Goal: Find specific page/section: Find specific page/section

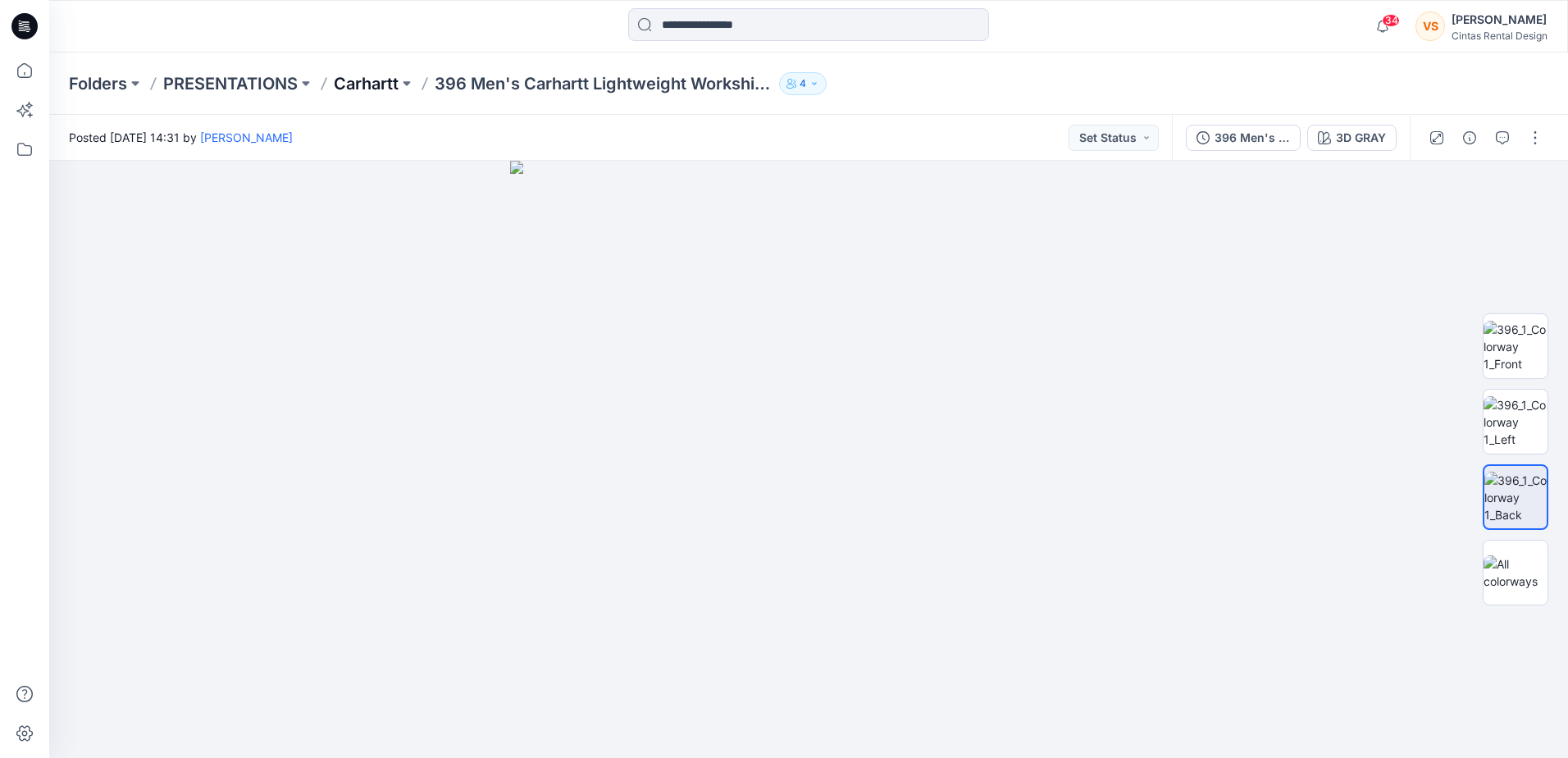
click at [380, 80] on p "Carhartt" at bounding box center [366, 83] width 65 height 23
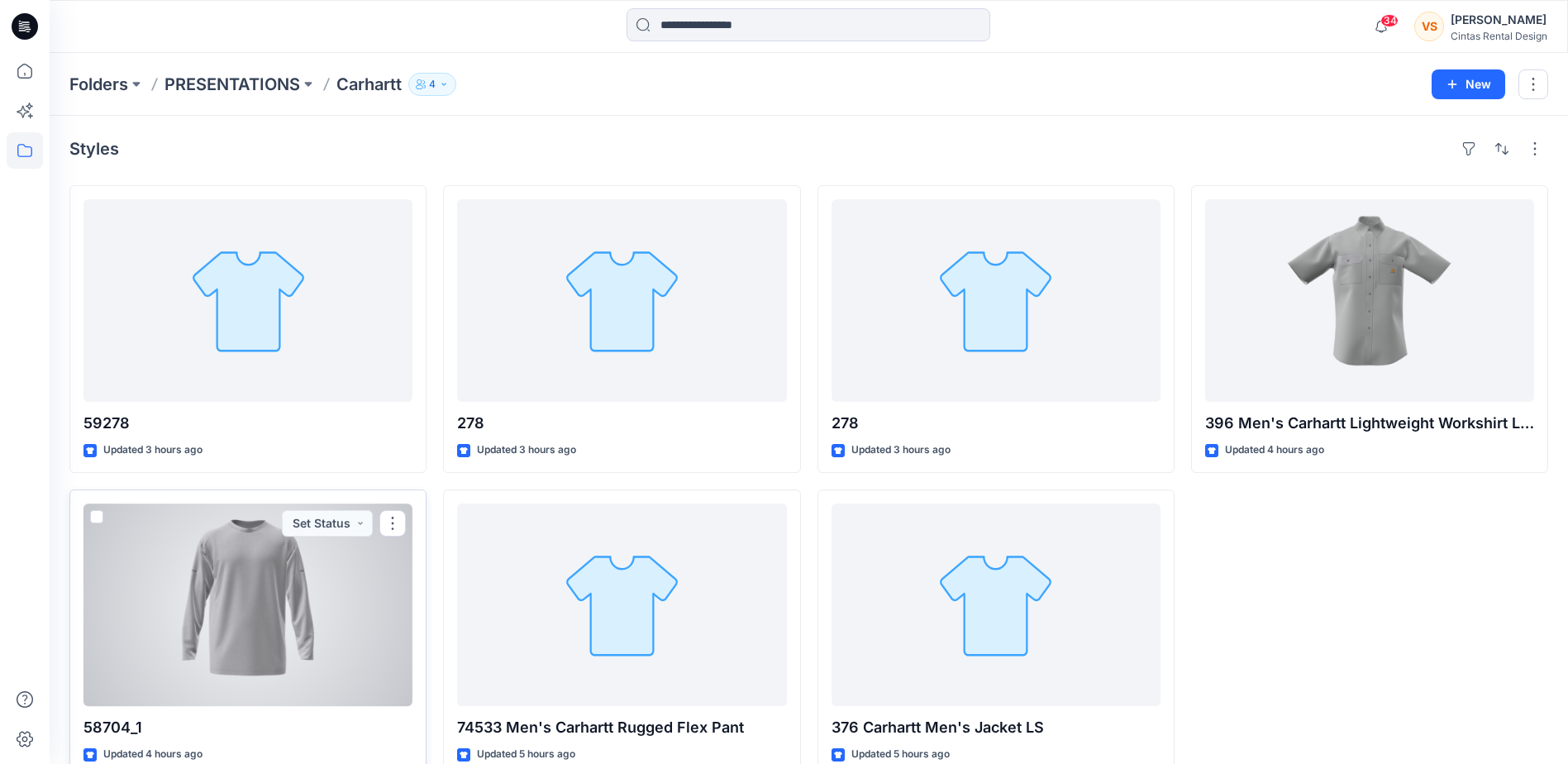
click at [251, 573] on div at bounding box center [248, 605] width 329 height 203
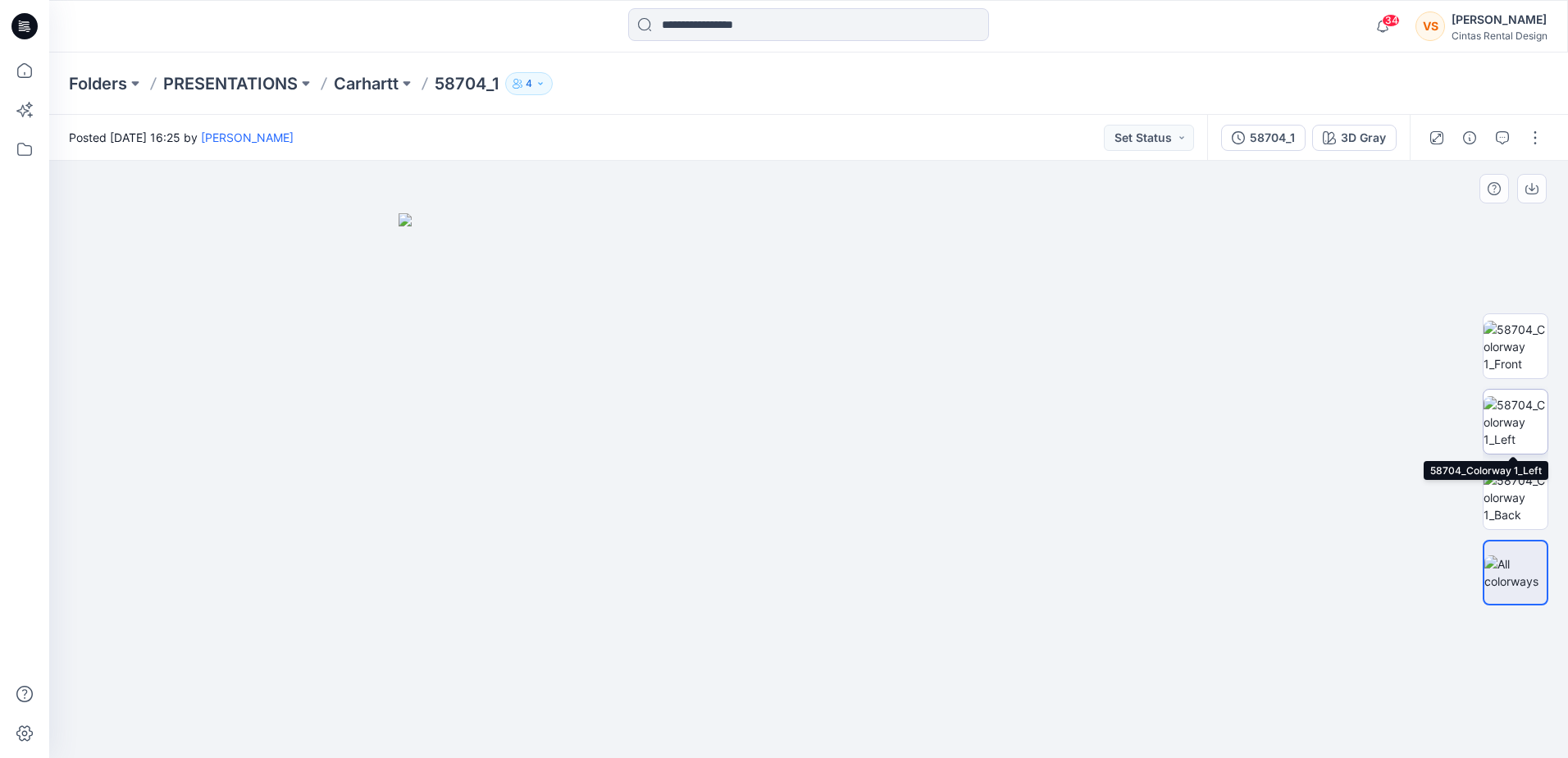
click at [1530, 412] on img at bounding box center [1516, 421] width 64 height 51
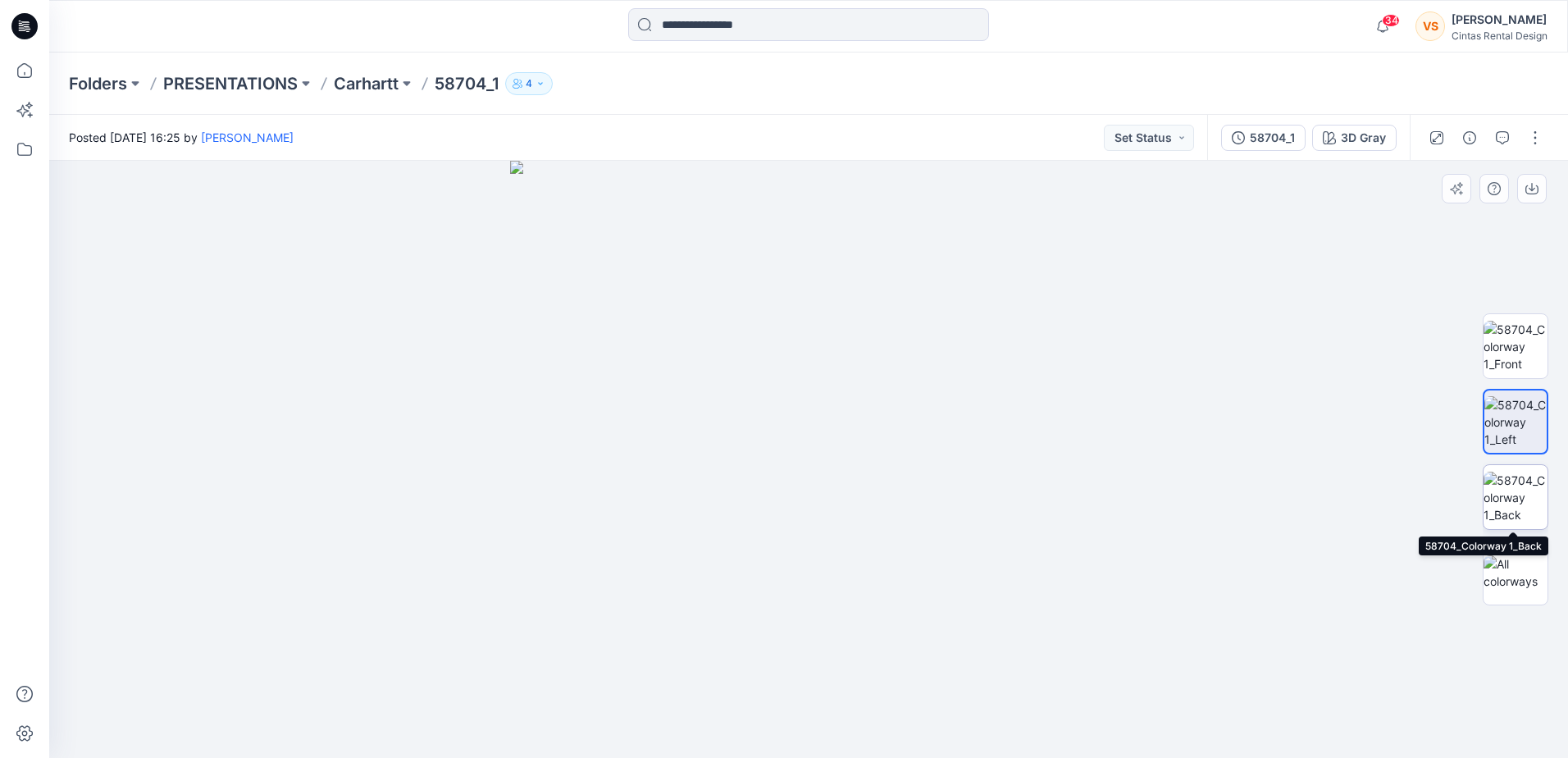
click at [1520, 509] on img at bounding box center [1516, 497] width 64 height 51
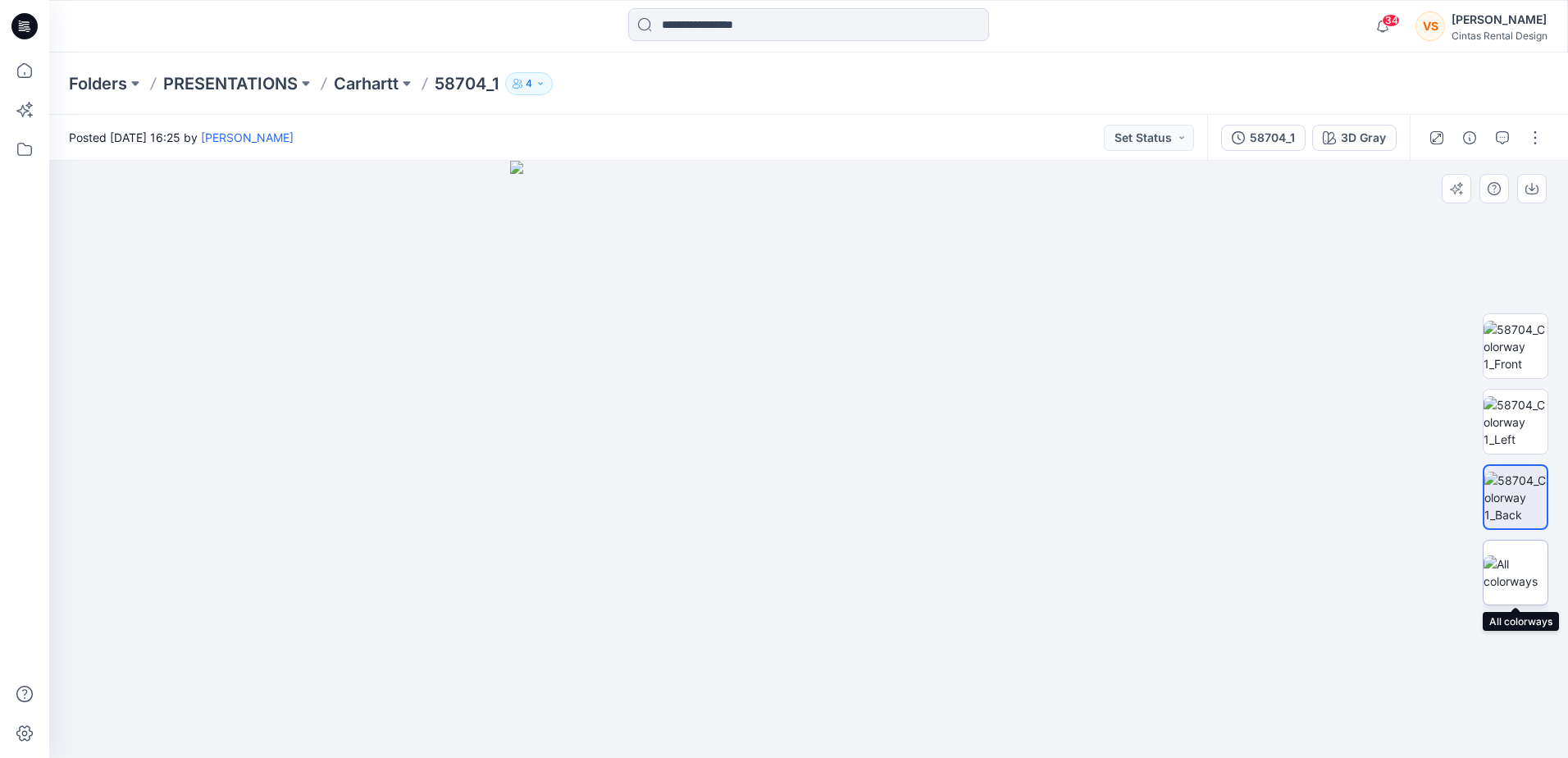
click at [1514, 579] on img at bounding box center [1516, 573] width 64 height 35
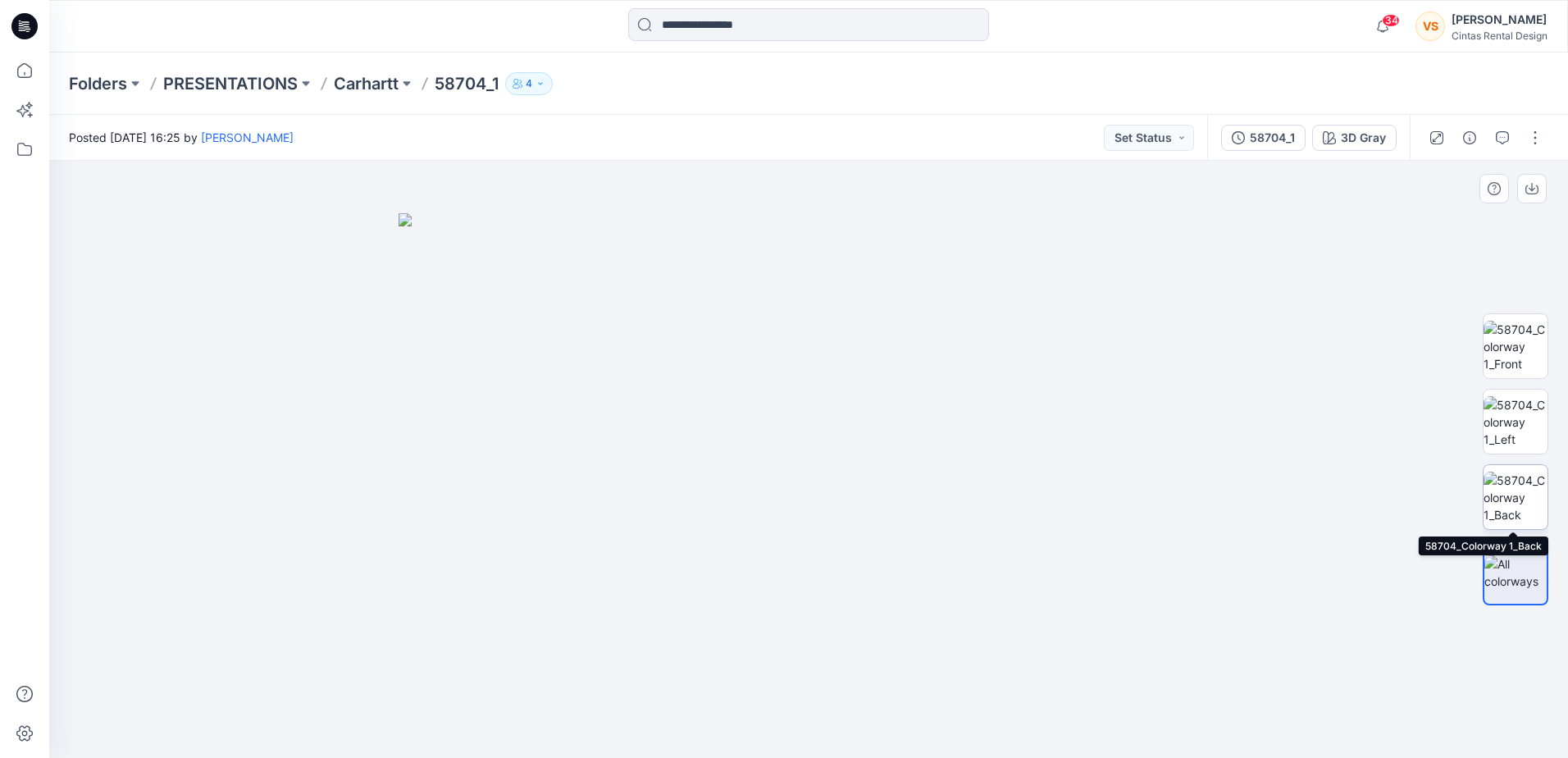
click at [1521, 489] on img at bounding box center [1516, 497] width 64 height 51
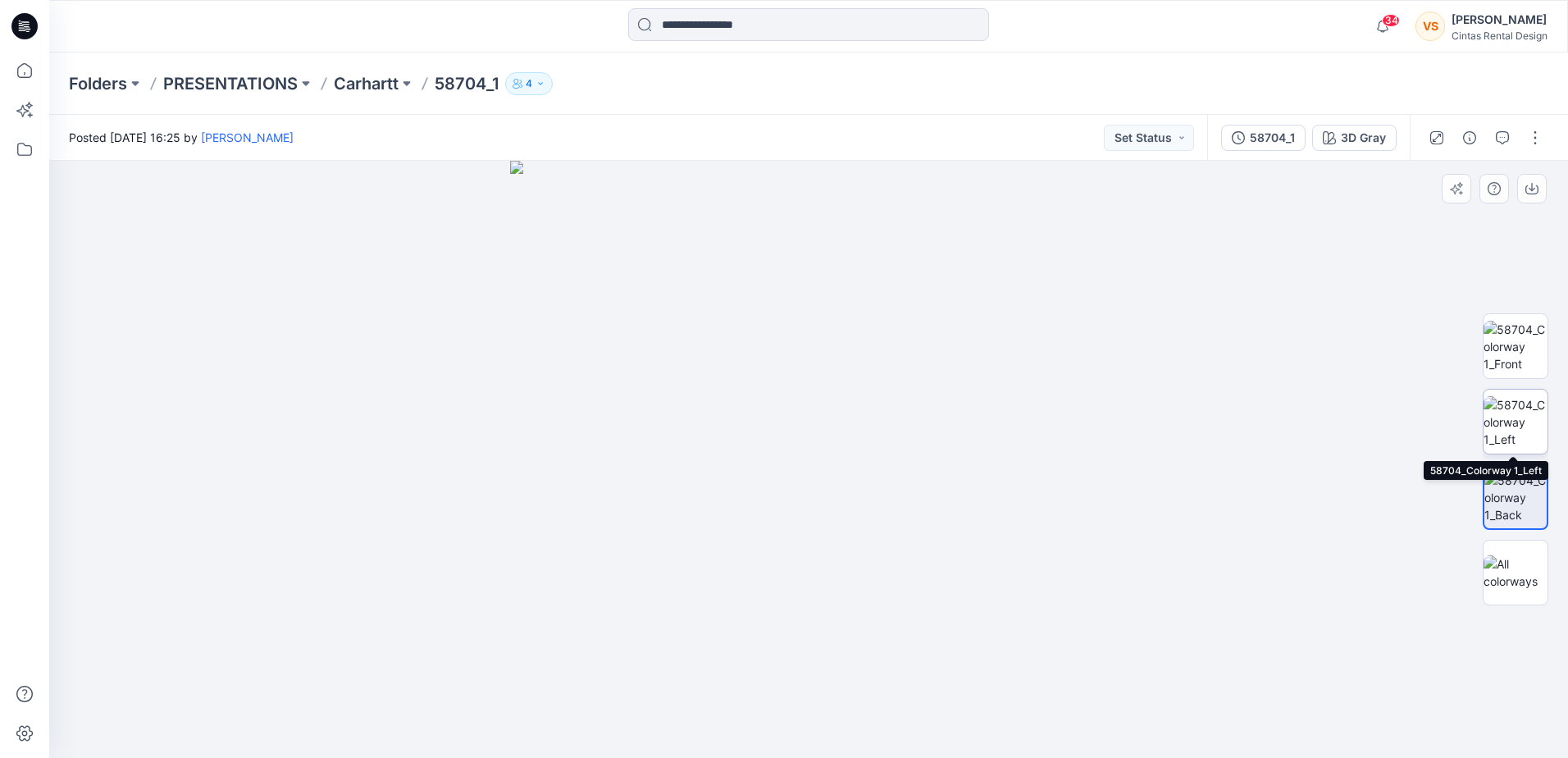
click at [1520, 412] on img at bounding box center [1516, 421] width 64 height 51
click at [1520, 412] on img at bounding box center [1516, 421] width 63 height 51
